Goal: Task Accomplishment & Management: Complete application form

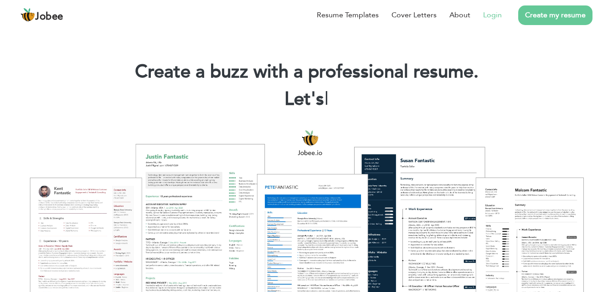
click at [487, 16] on link "Login" at bounding box center [492, 15] width 19 height 11
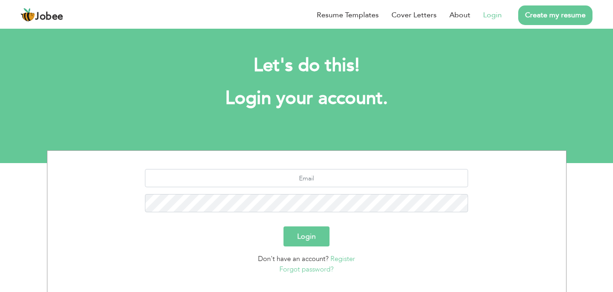
click at [340, 258] on link "Register" at bounding box center [343, 259] width 25 height 9
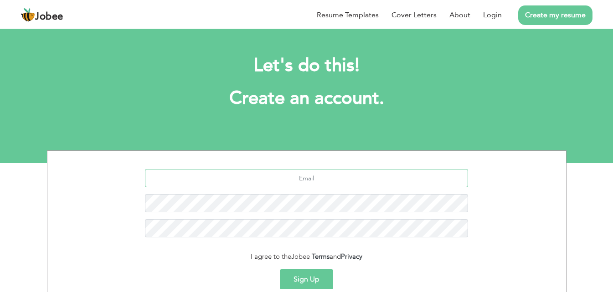
click at [315, 183] on input "text" at bounding box center [306, 178] width 323 height 18
paste input "maryamsabir887@gmail.com"
type input "maryamsabir887@gmail.com"
click at [243, 259] on div "I agree to the Jobee Terms and Privacy" at bounding box center [306, 257] width 505 height 10
click at [309, 277] on button "Sign Up" at bounding box center [306, 280] width 53 height 20
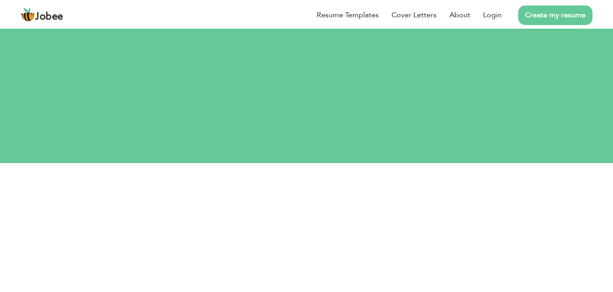
click at [542, 13] on link "Create my resume" at bounding box center [556, 15] width 74 height 20
